Goal: Task Accomplishment & Management: Manage account settings

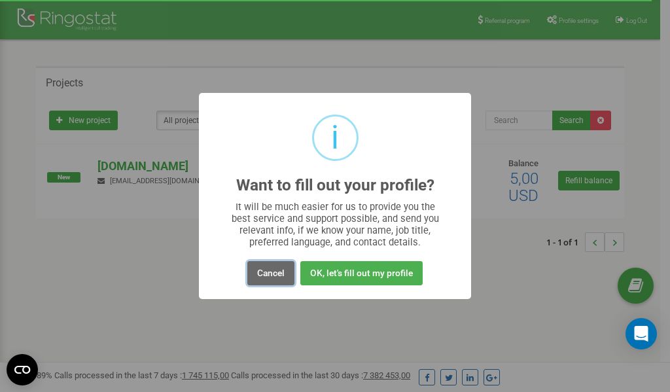
click at [277, 273] on button "Cancel" at bounding box center [270, 273] width 47 height 24
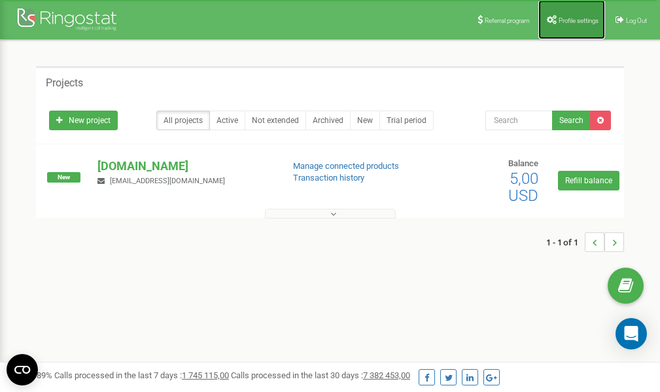
click at [565, 18] on span "Profile settings" at bounding box center [579, 20] width 40 height 7
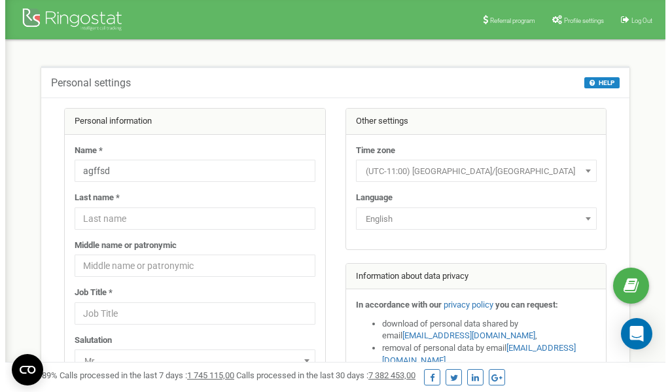
scroll to position [65, 0]
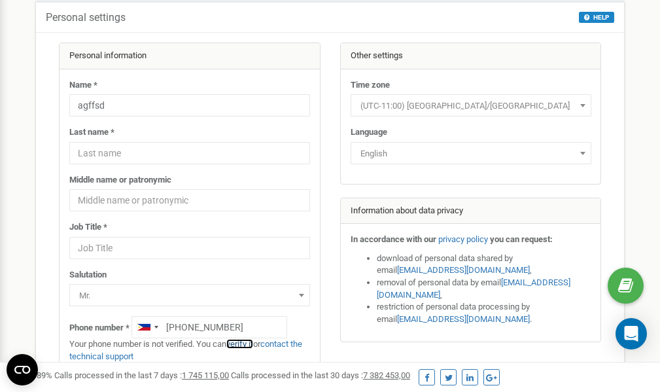
click at [246, 345] on link "verify it" at bounding box center [239, 344] width 27 height 10
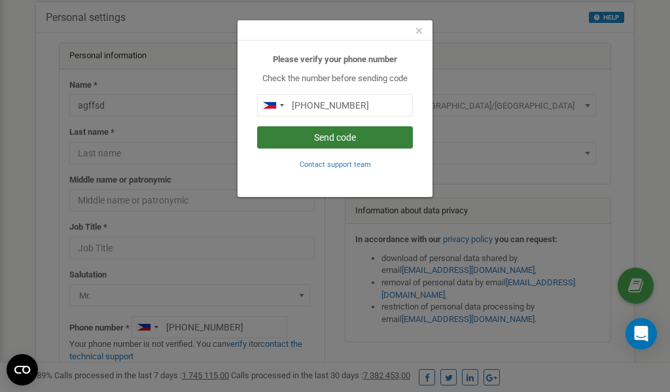
click at [329, 137] on button "Send code" at bounding box center [335, 137] width 156 height 22
